Goal: Go to known website: Access a specific website the user already knows

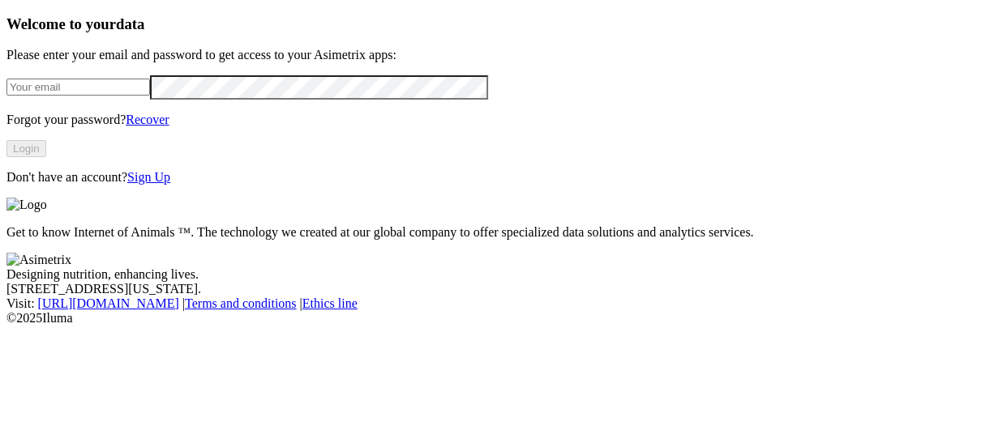
click at [150, 96] on input "email" at bounding box center [77, 87] width 143 height 17
type input "[PERSON_NAME][EMAIL_ADDRESS][PERSON_NAME][DOMAIN_NAME]"
click input "submit" at bounding box center [0, 0] width 0 height 0
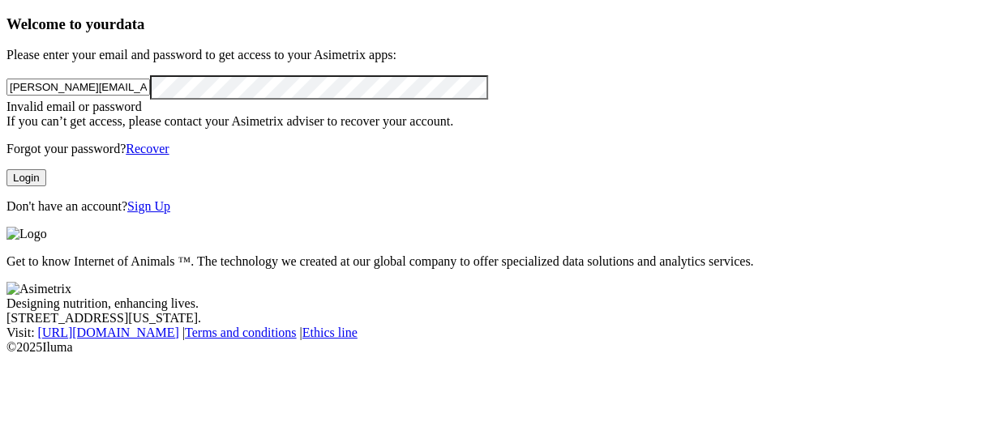
click at [46, 186] on button "Login" at bounding box center [26, 177] width 40 height 17
click input "submit" at bounding box center [0, 0] width 0 height 0
